Goal: Task Accomplishment & Management: Use online tool/utility

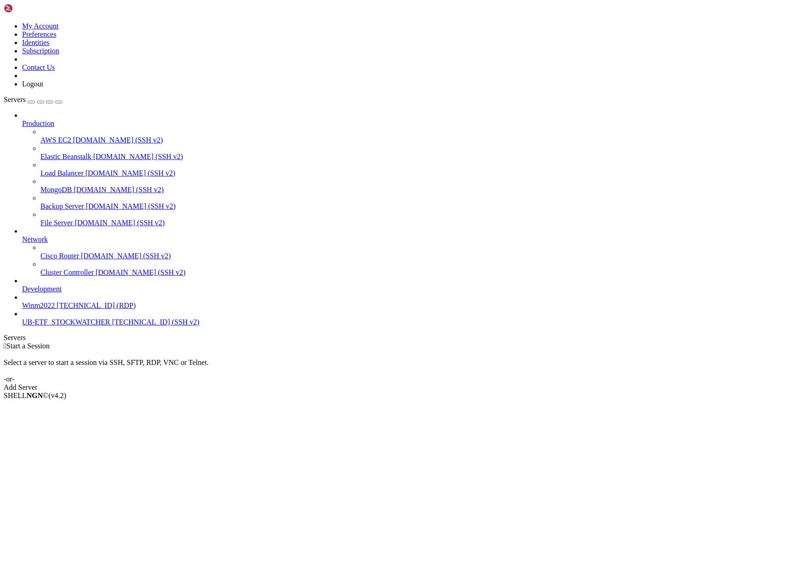
click at [73, 326] on span "UB-ETF_STOCKWATCHER" at bounding box center [66, 322] width 88 height 8
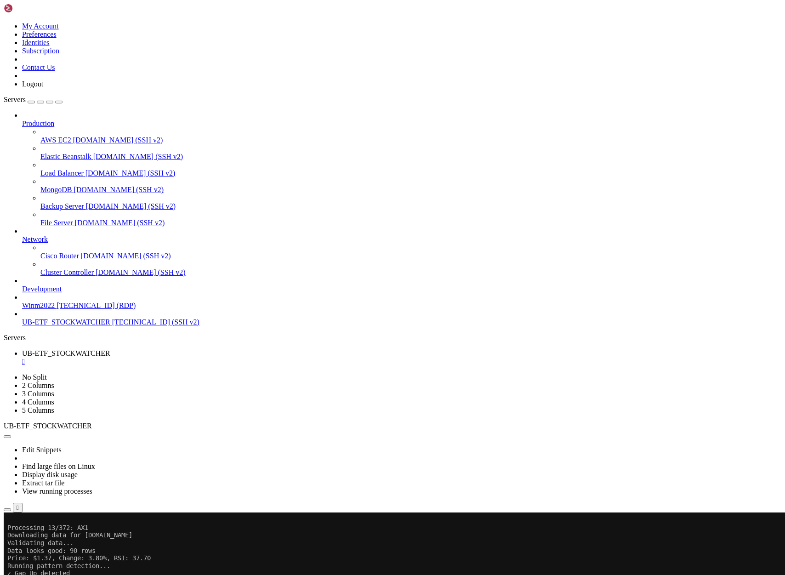
scroll to position [1539, 0]
drag, startPoint x: 261, startPoint y: 906, endPoint x: 8, endPoint y: 888, distance: 254.2
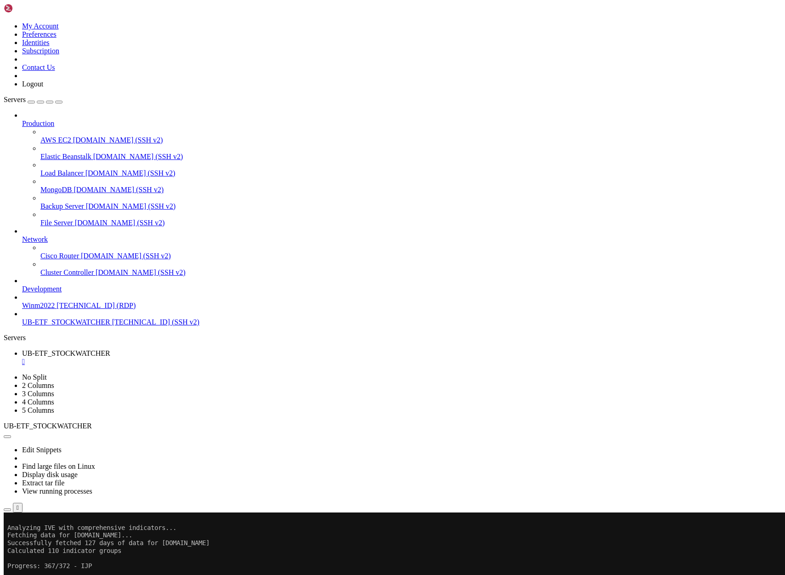
click at [7, 509] on icon "button" at bounding box center [7, 509] width 0 height 0
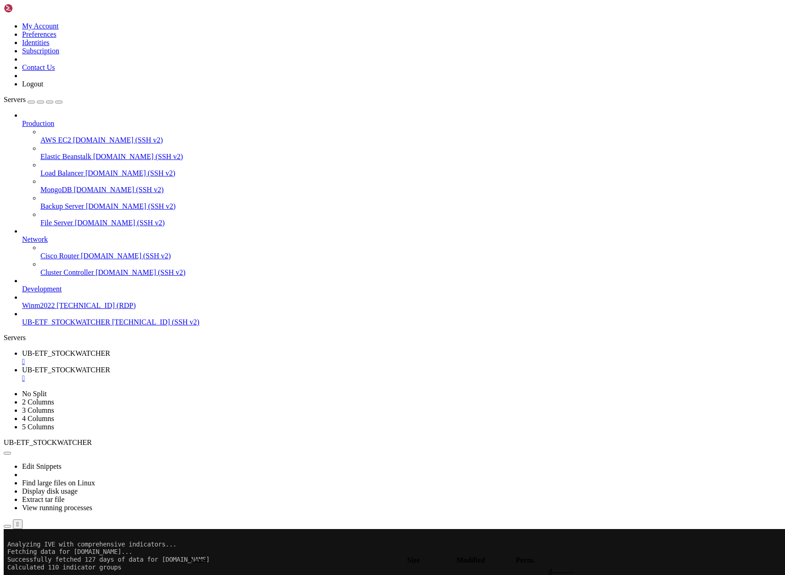
scroll to position [166, 0]
type input "/home/ubuntu/ProjectIND"
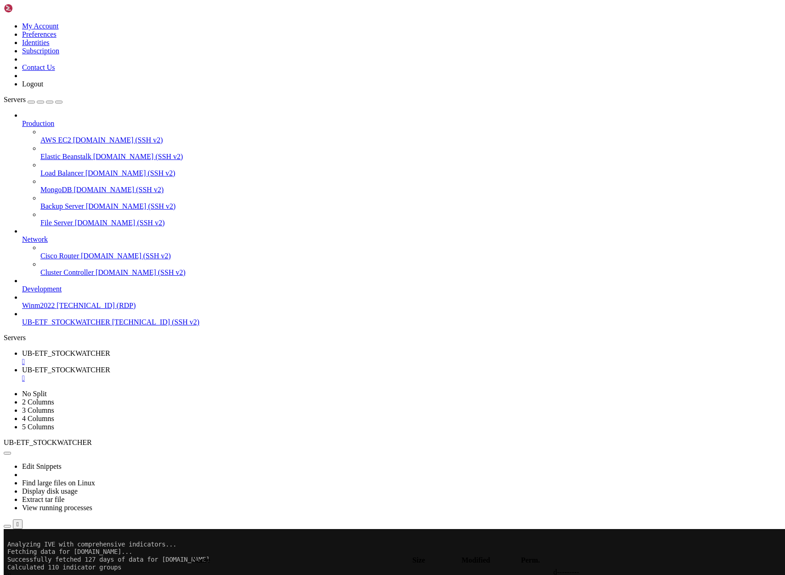
click at [160, 349] on link "UB-ETF_STOCKWATCHER " at bounding box center [401, 357] width 759 height 17
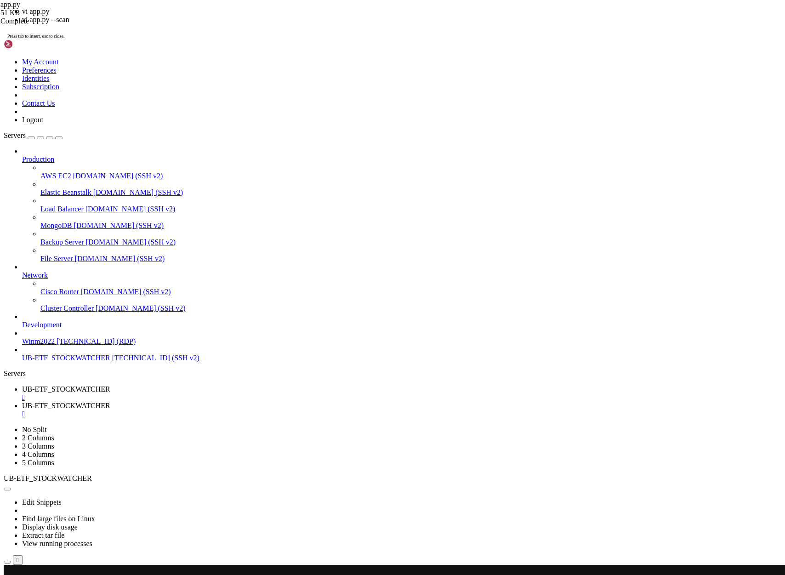
scroll to position [72714, 0]
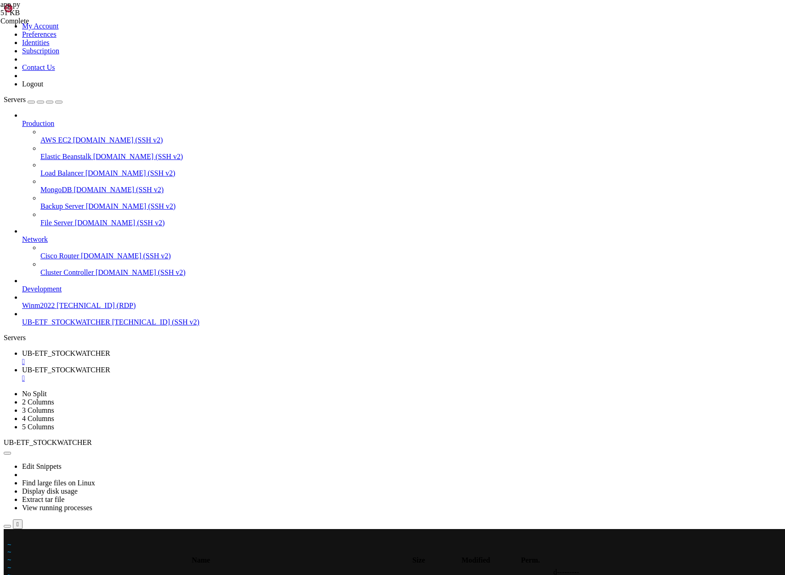
click at [10, 536] on x-row at bounding box center [337, 536] width 661 height 8
drag, startPoint x: 263, startPoint y: 984, endPoint x: 7, endPoint y: 551, distance: 503.2
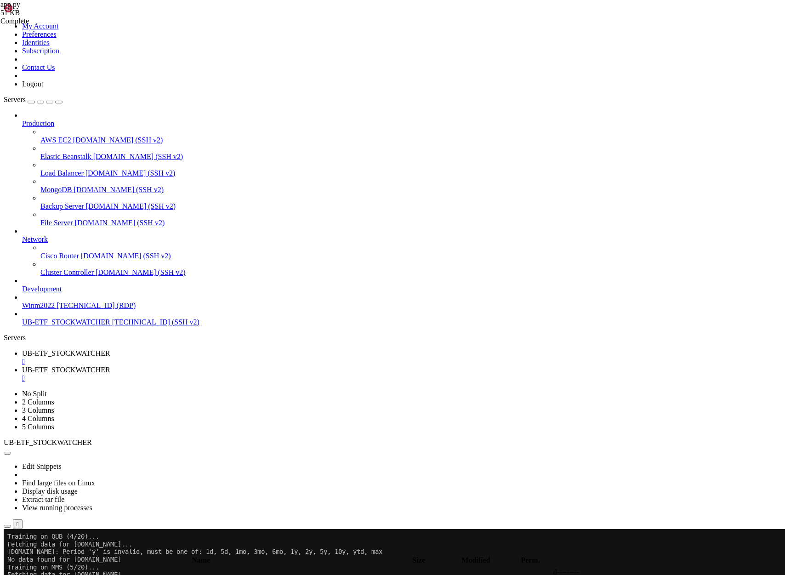
scroll to position [117711, 0]
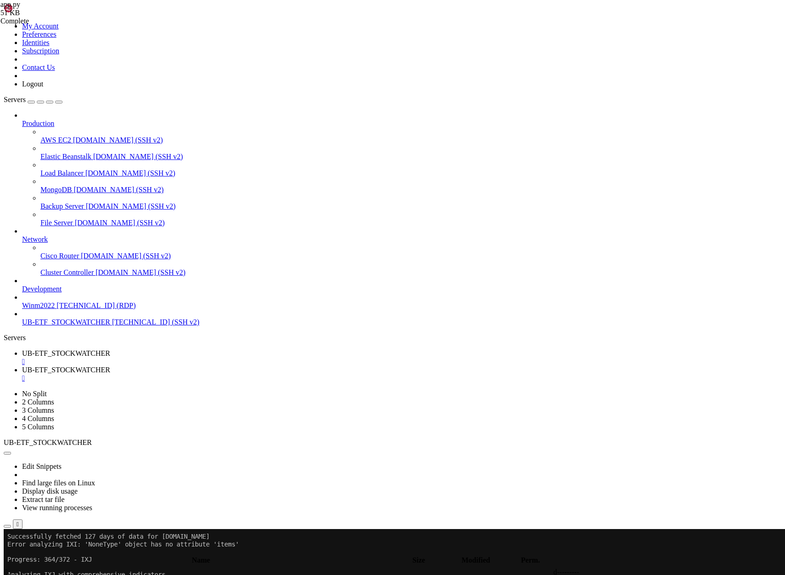
scroll to position [137679, 0]
drag, startPoint x: 7, startPoint y: 1027, endPoint x: 277, endPoint y: 1031, distance: 270.1
drag, startPoint x: 256, startPoint y: 915, endPoint x: 8, endPoint y: 684, distance: 338.4
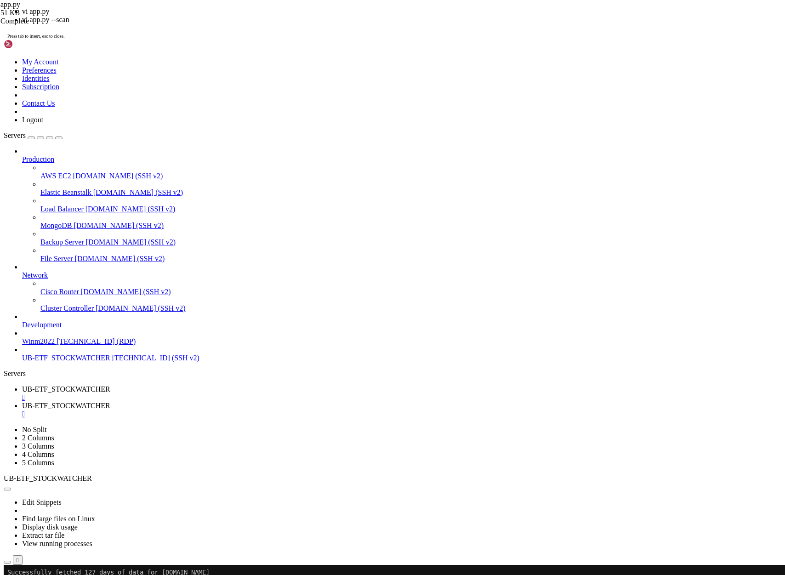
scroll to position [137689, 0]
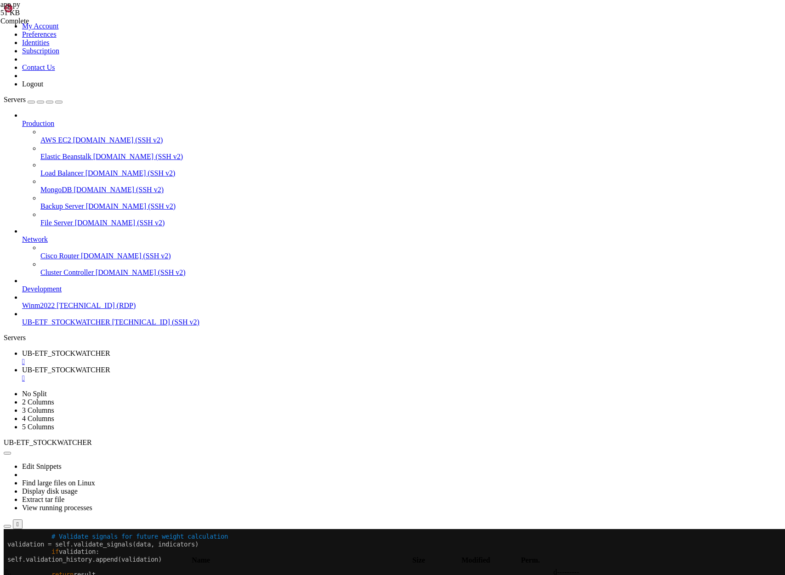
scroll to position [137689, 0]
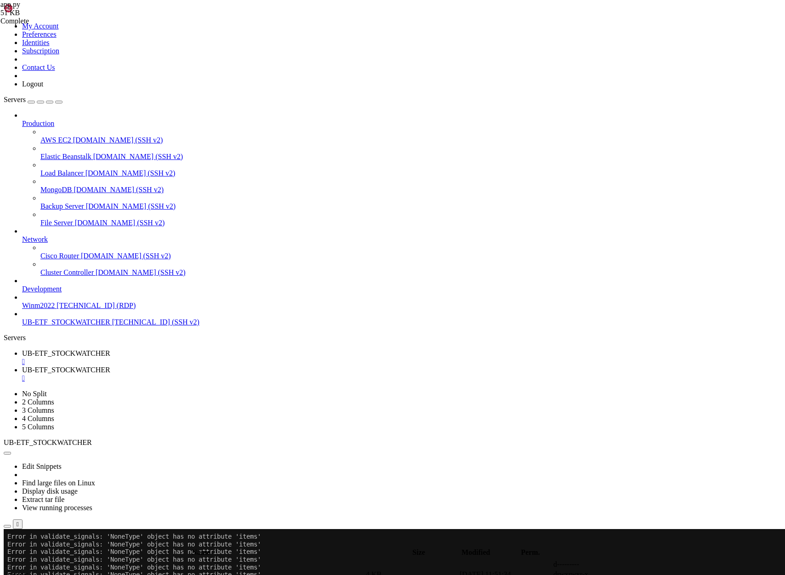
scroll to position [166298, 0]
drag, startPoint x: 262, startPoint y: 832, endPoint x: 8, endPoint y: 658, distance: 307.9
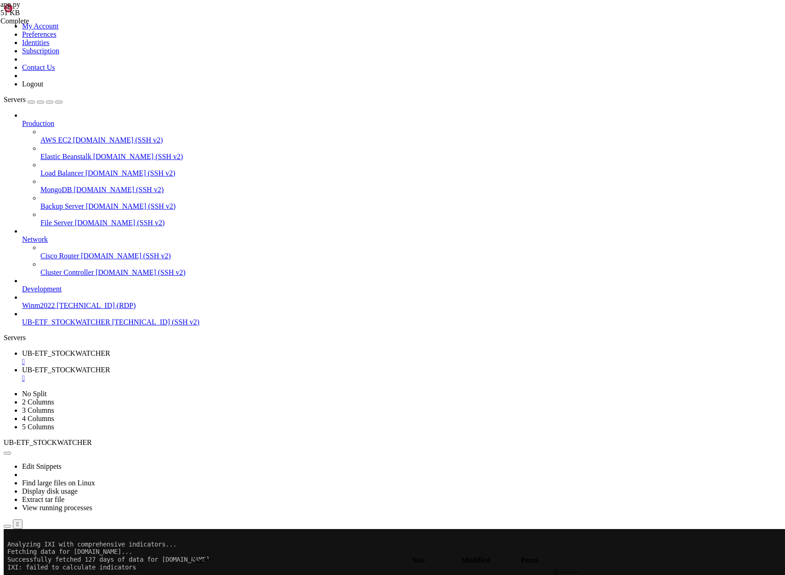
scroll to position [228309, 0]
